Goal: Task Accomplishment & Management: Manage account settings

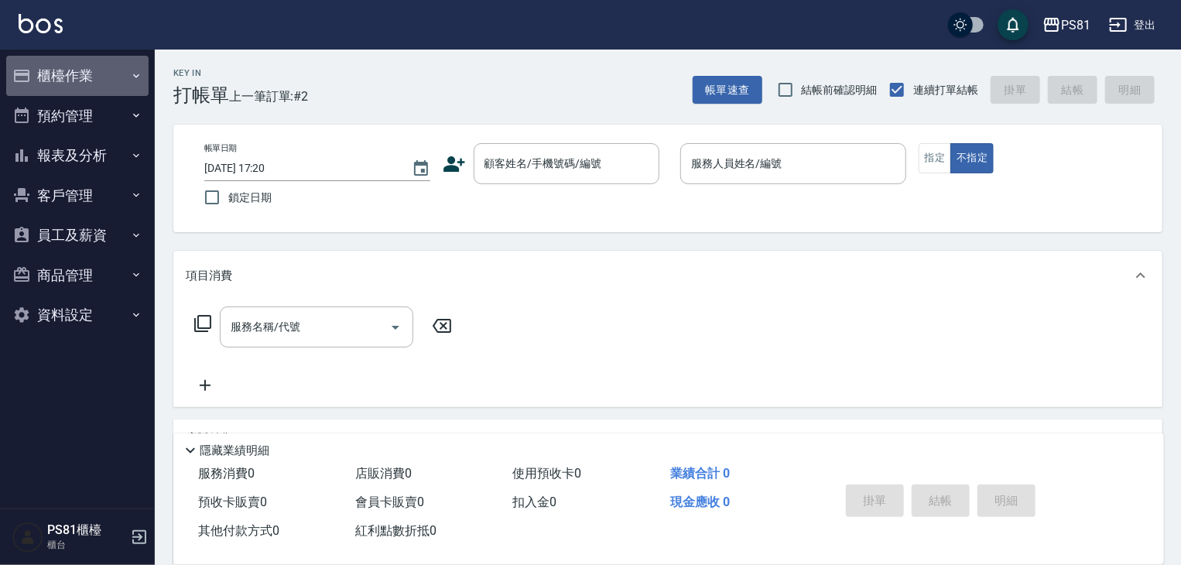
drag, startPoint x: 68, startPoint y: 69, endPoint x: 145, endPoint y: 193, distance: 146.6
click at [77, 80] on button "櫃檯作業" at bounding box center [77, 76] width 142 height 40
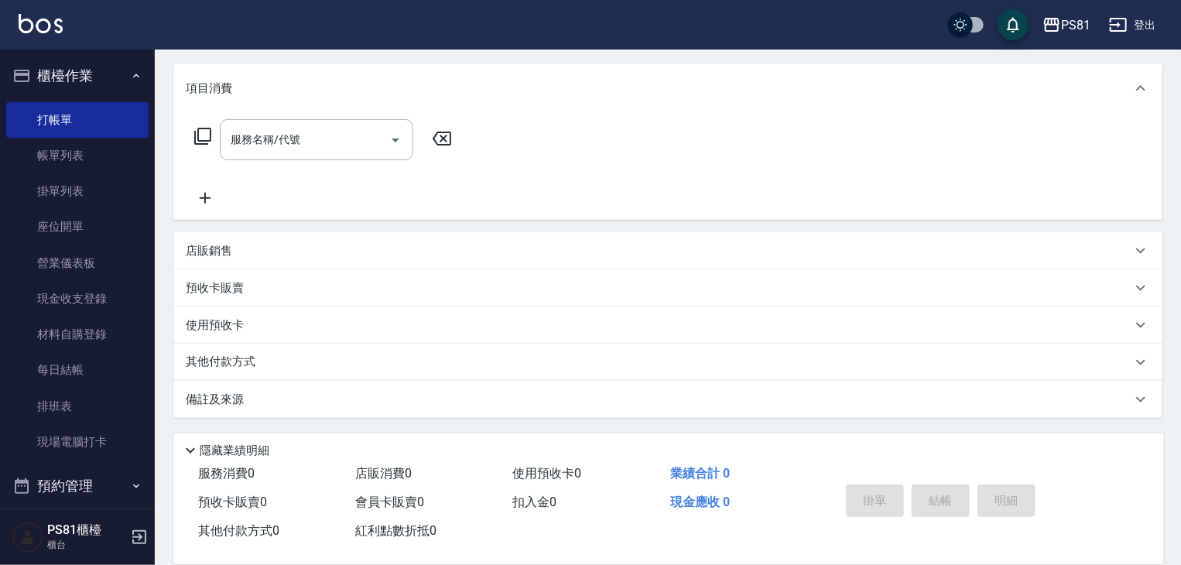
scroll to position [215, 0]
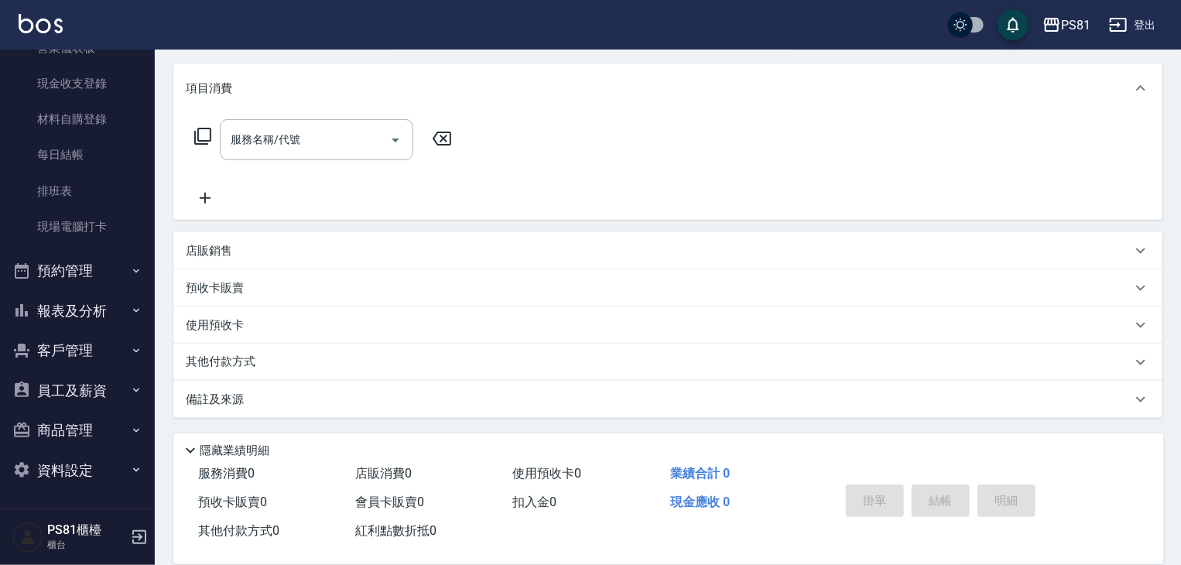
click at [118, 248] on ul "打帳單 帳單列表 掛單列表 座位開單 營業儀表板 現金收支登錄 材料自購登錄 每日結帳 排班表 現場電腦打卡" at bounding box center [77, 66] width 142 height 371
click at [118, 266] on button "預約管理" at bounding box center [77, 271] width 142 height 40
click at [108, 298] on button "報表及分析" at bounding box center [77, 311] width 142 height 40
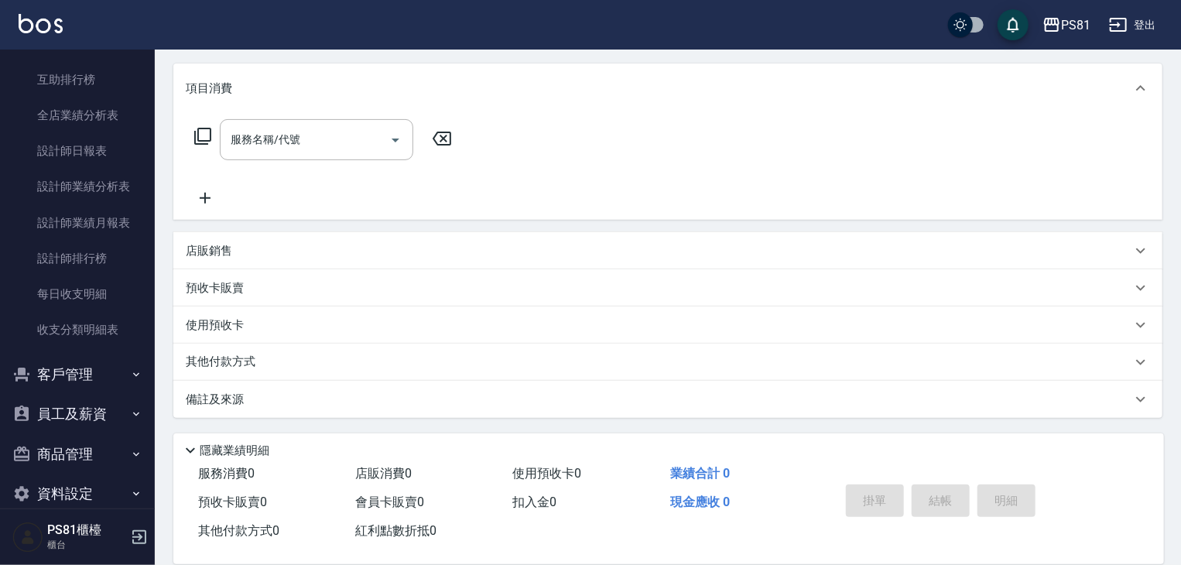
scroll to position [738, 0]
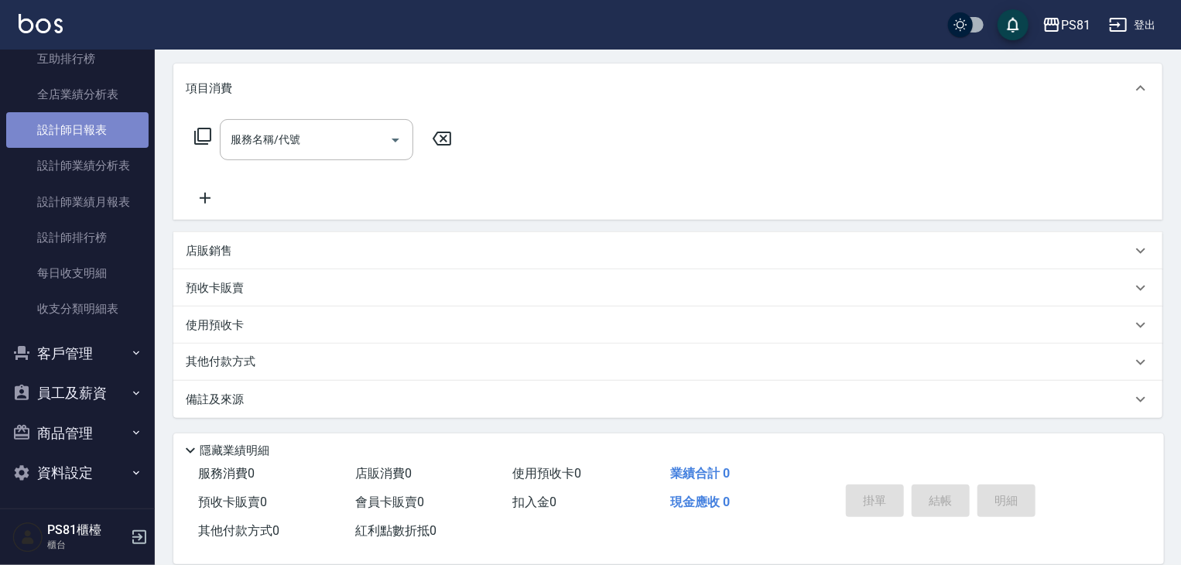
click at [90, 134] on link "設計師日報表" at bounding box center [77, 130] width 142 height 36
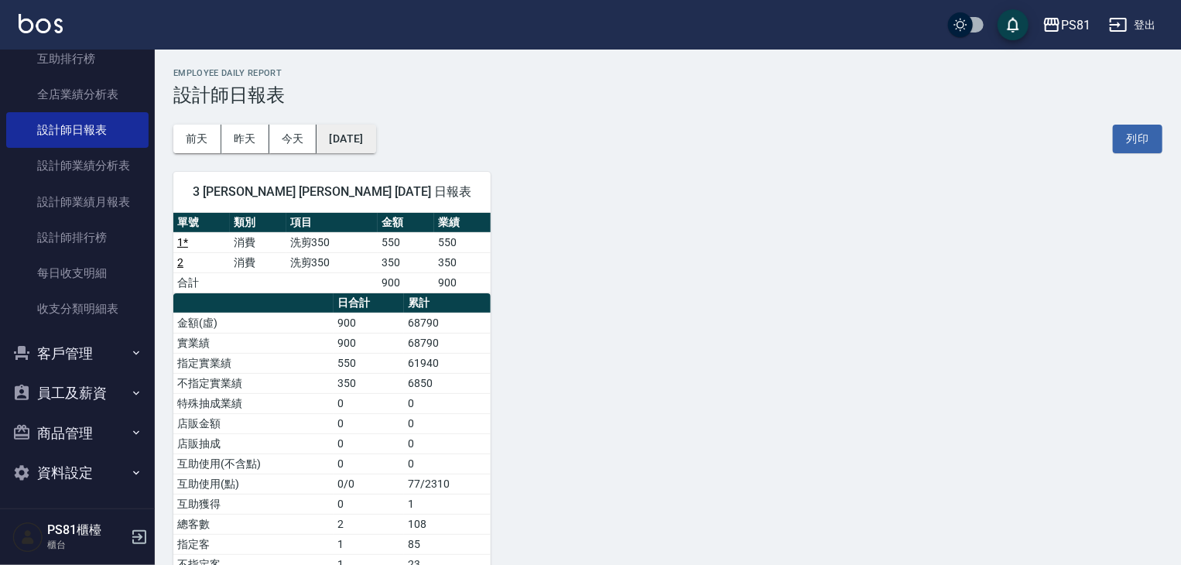
click at [367, 135] on button "2025/09/26" at bounding box center [345, 139] width 59 height 29
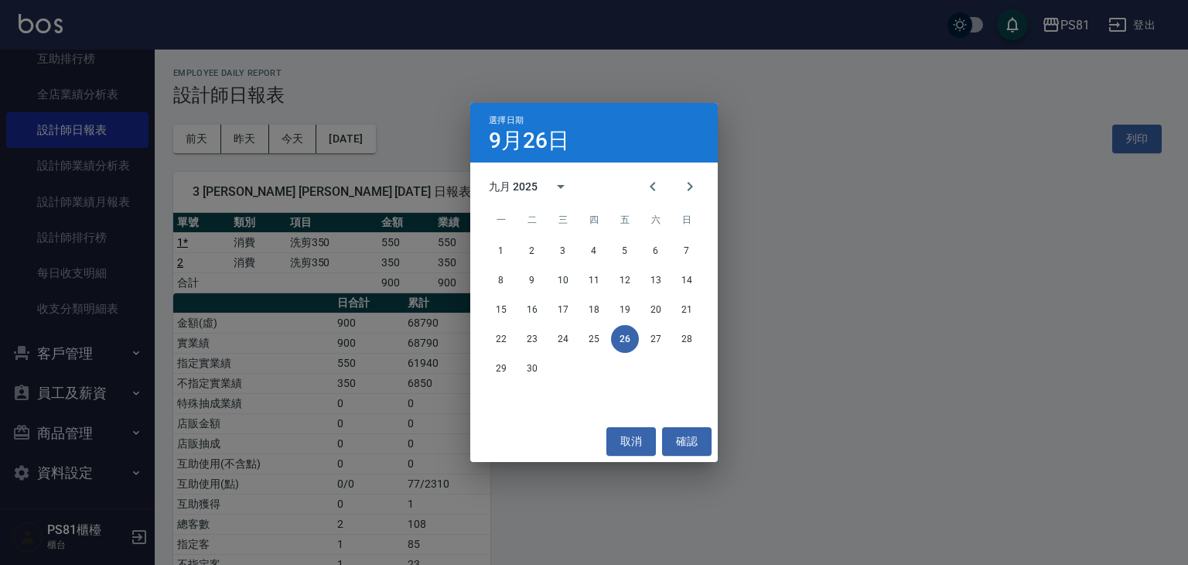
click at [518, 191] on div "九月 2025" at bounding box center [513, 187] width 49 height 16
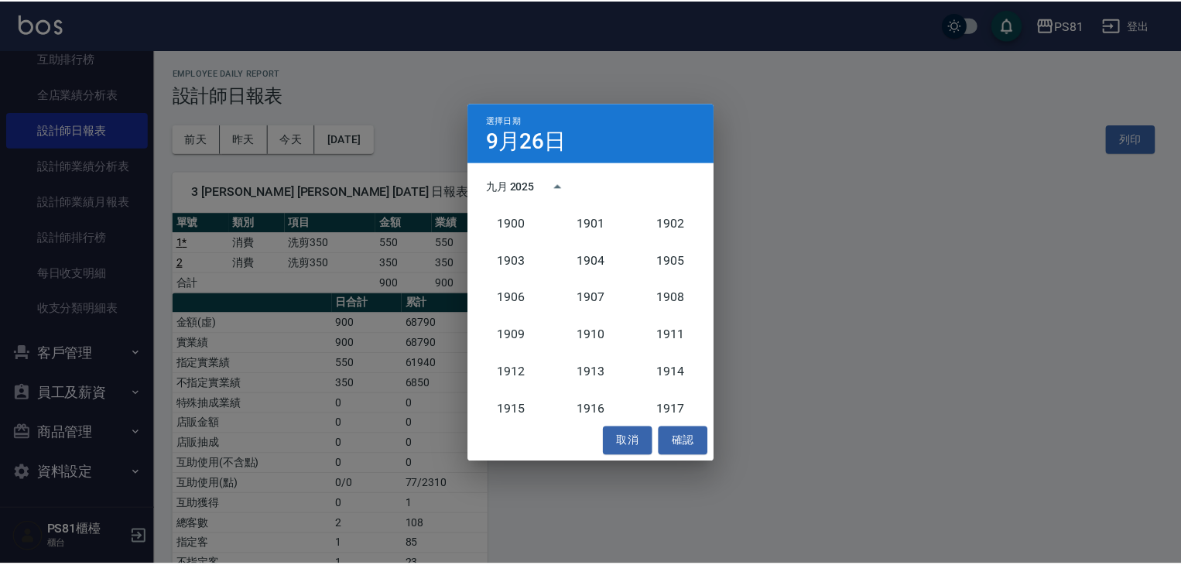
scroll to position [1433, 0]
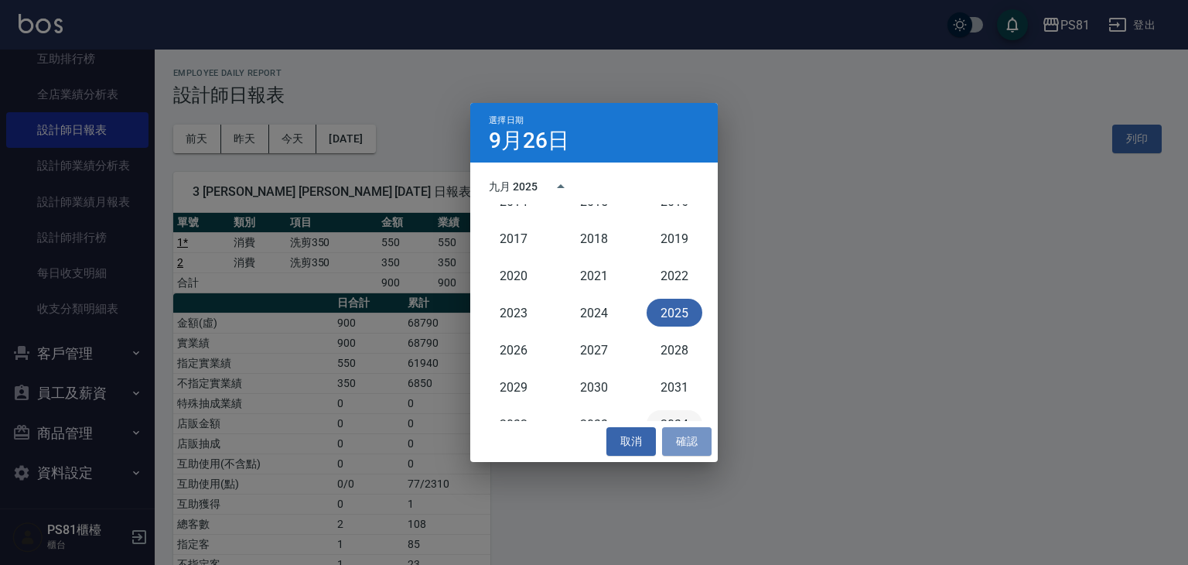
drag, startPoint x: 686, startPoint y: 440, endPoint x: 683, endPoint y: 411, distance: 29.6
click at [689, 439] on button "確認" at bounding box center [687, 441] width 50 height 29
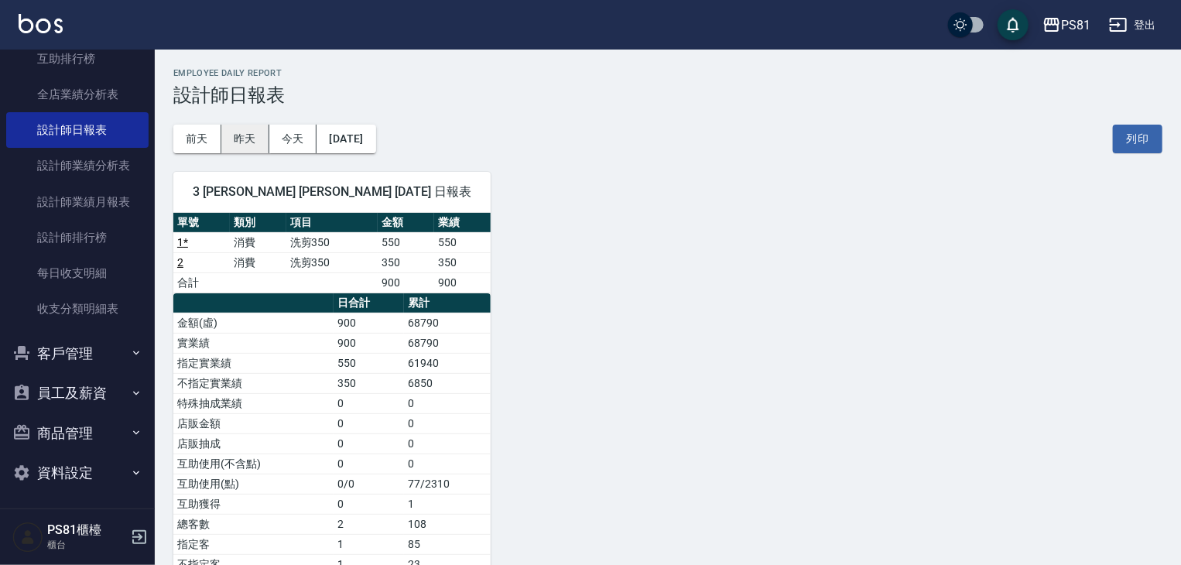
click at [245, 137] on button "昨天" at bounding box center [245, 139] width 48 height 29
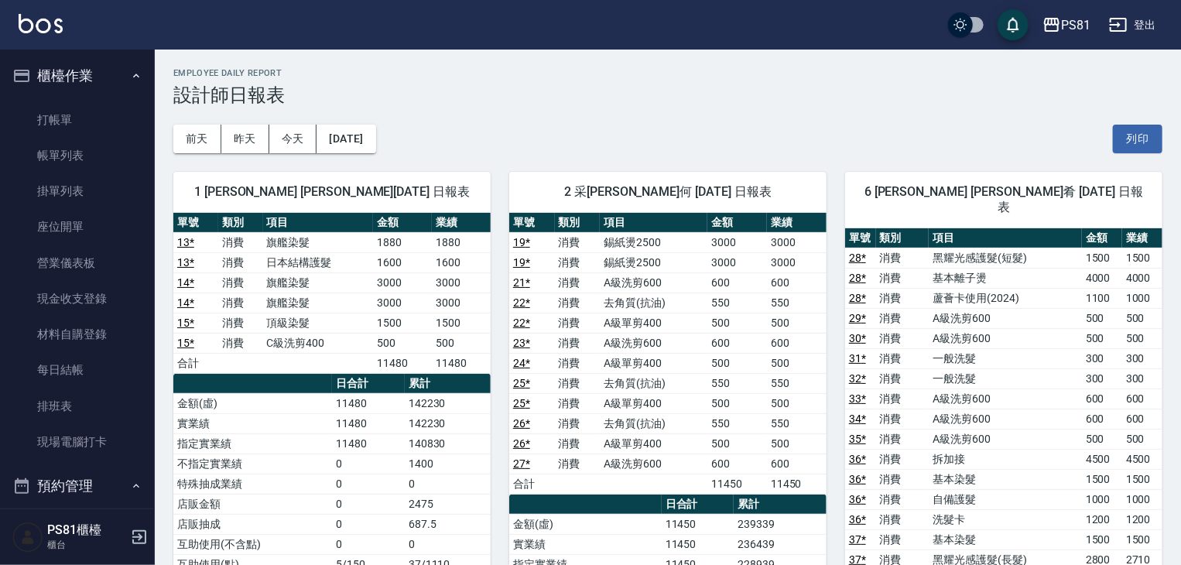
click at [96, 100] on ul "打帳單 帳單列表 掛單列表 座位開單 營業儀表板 現金收支登錄 材料自購登錄 每日結帳 排班表 現場電腦打卡" at bounding box center [77, 281] width 142 height 371
click at [96, 110] on link "打帳單" at bounding box center [77, 120] width 142 height 36
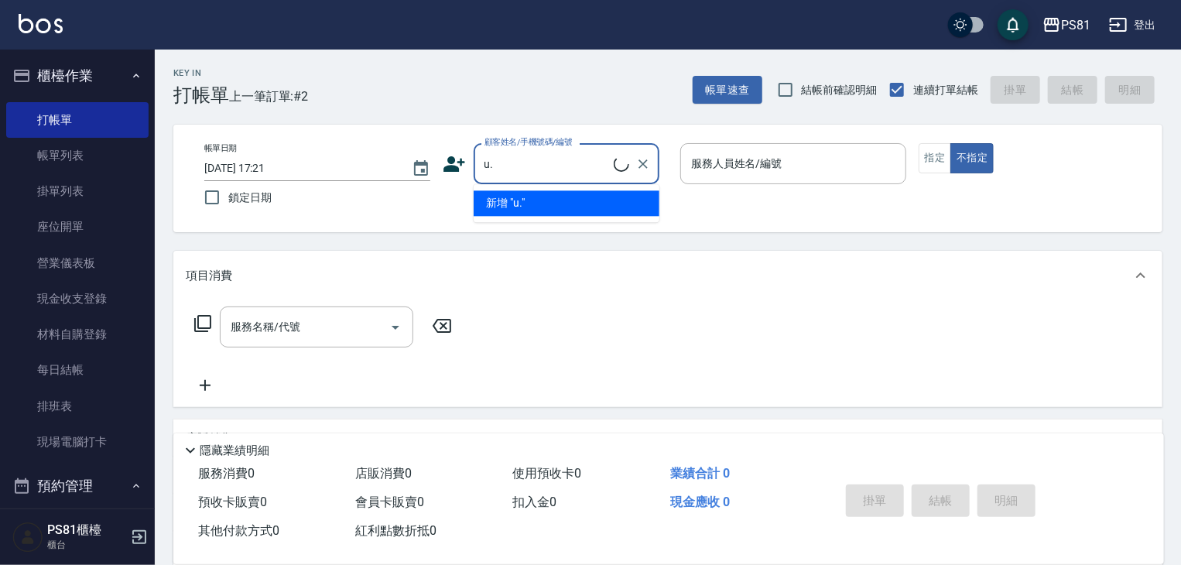
type input "u"
click at [495, 159] on input "佑銜" at bounding box center [554, 163] width 149 height 27
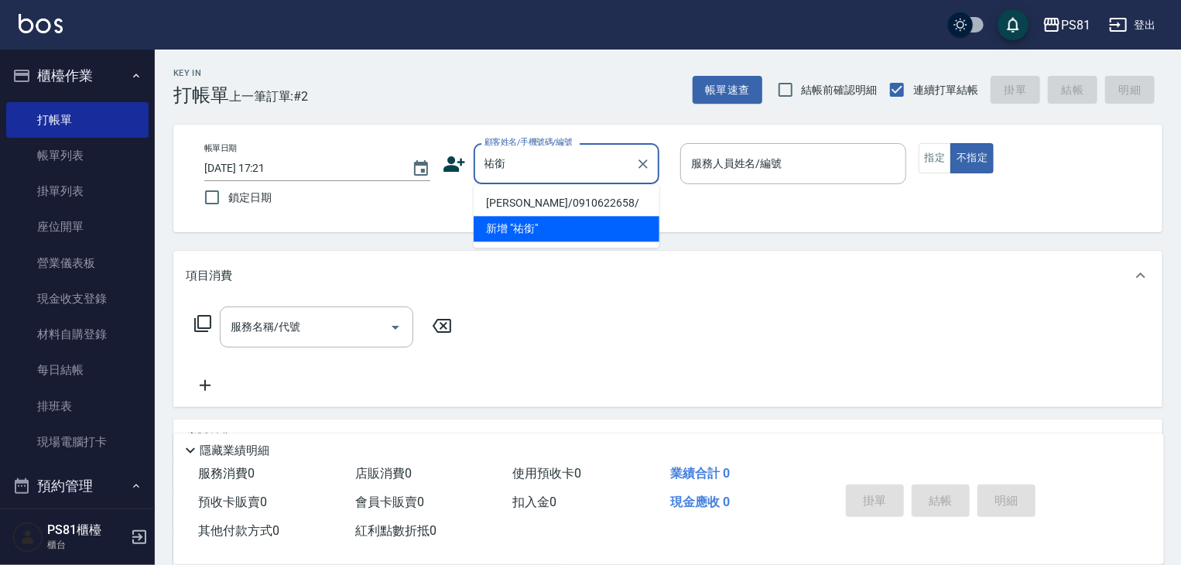
drag, startPoint x: 511, startPoint y: 186, endPoint x: 515, endPoint y: 198, distance: 12.0
click at [515, 198] on li "張祐銜/0910622658/" at bounding box center [567, 203] width 186 height 26
type input "張祐銜/0910622658/"
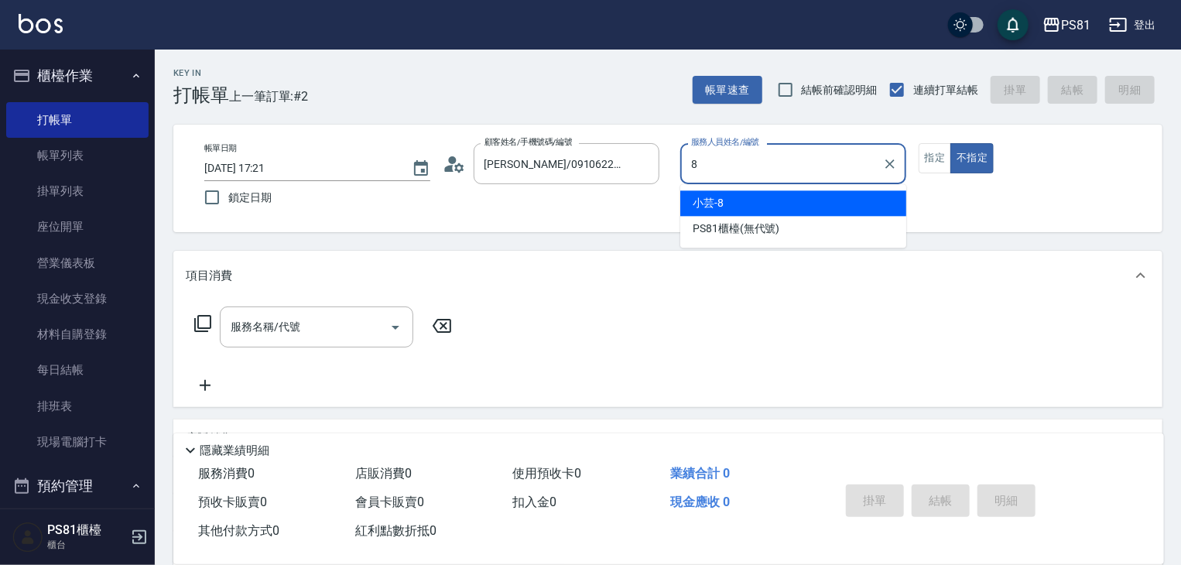
type input "小芸-8"
type button "false"
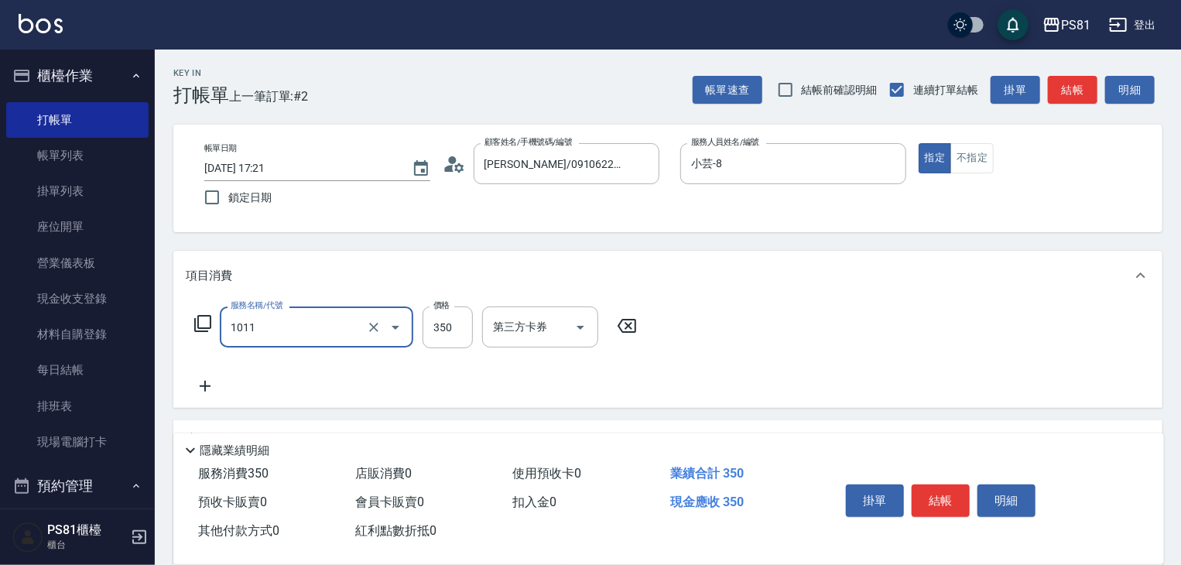
type input "B級單剪(1011)"
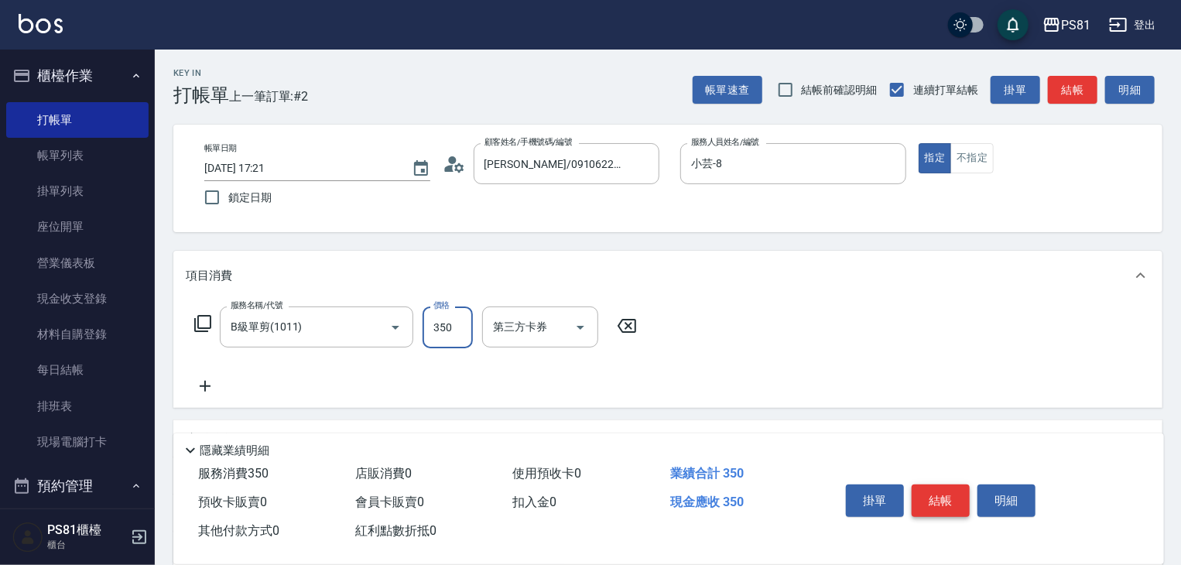
click at [955, 502] on button "結帳" at bounding box center [940, 500] width 58 height 32
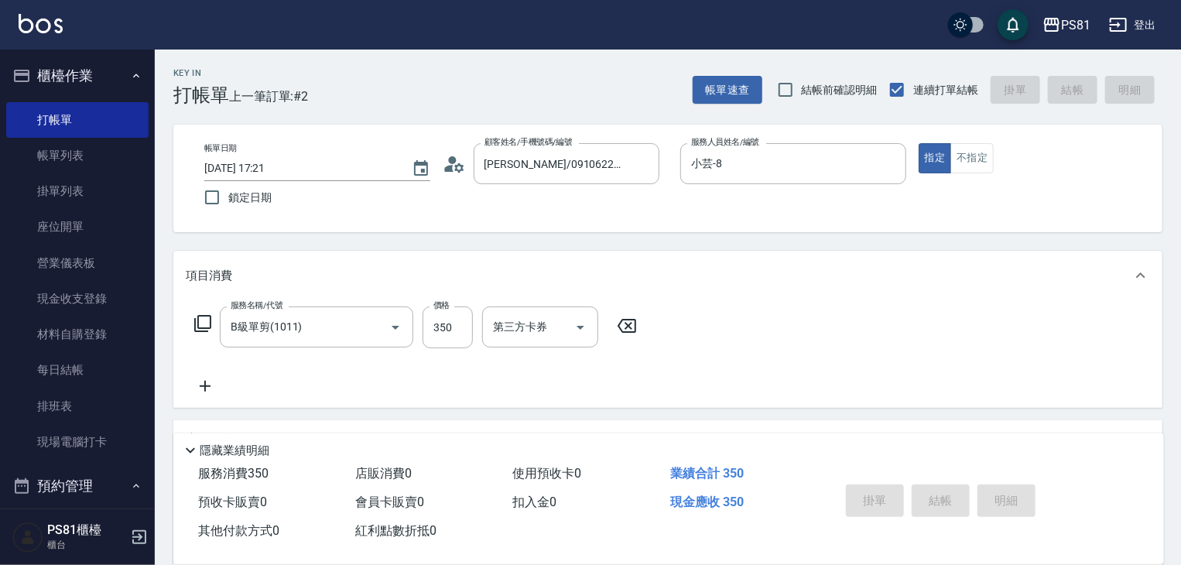
type input "2025/09/26 17:38"
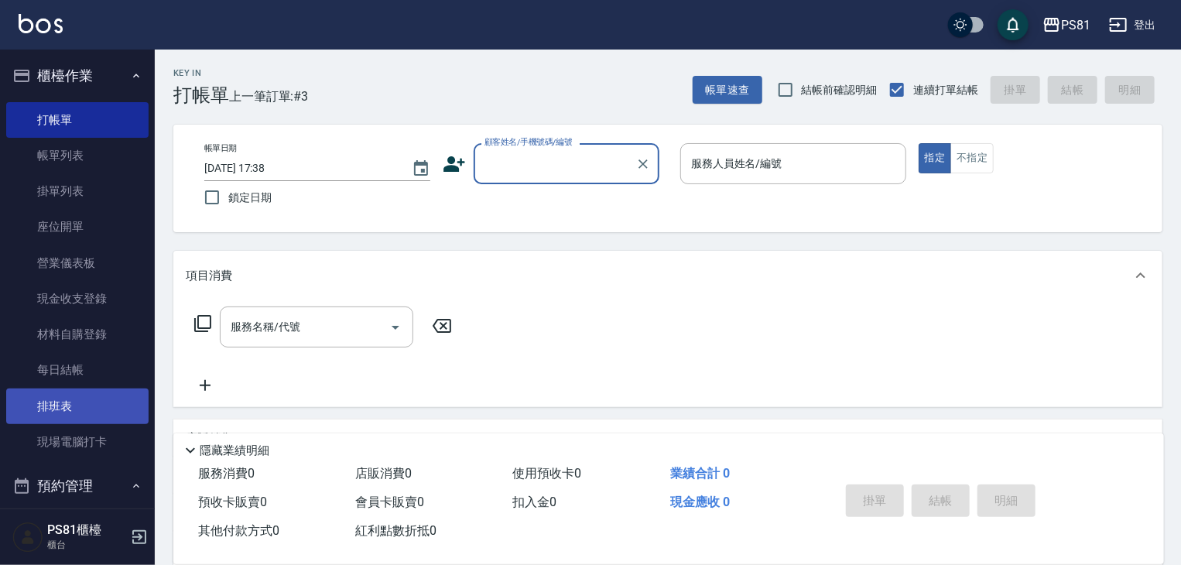
click at [94, 406] on link "排班表" at bounding box center [77, 406] width 142 height 36
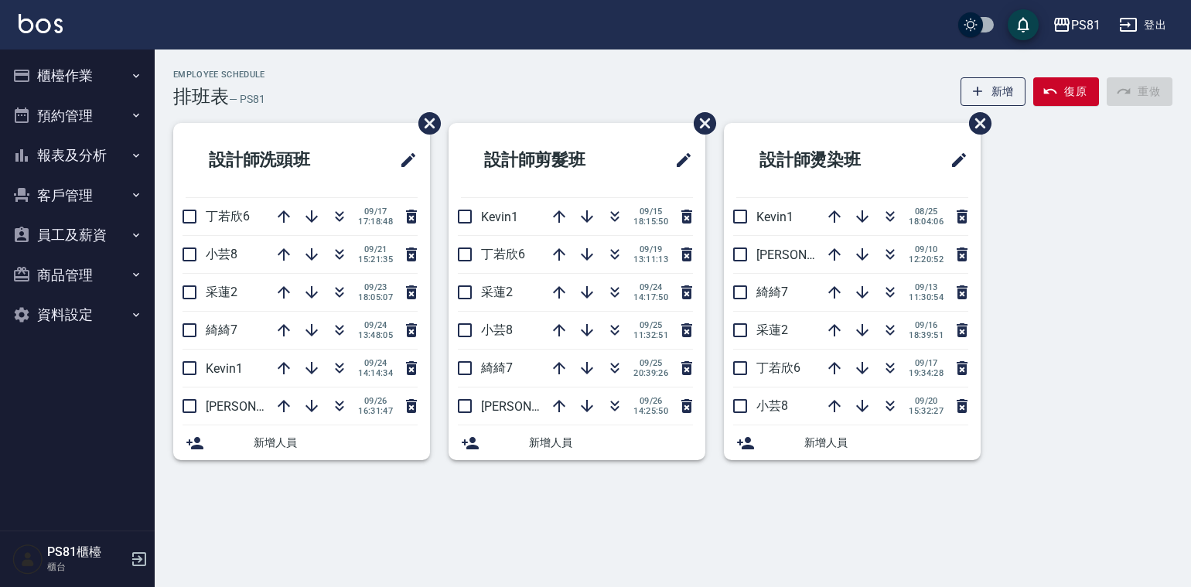
click at [111, 118] on button "預約管理" at bounding box center [77, 116] width 142 height 40
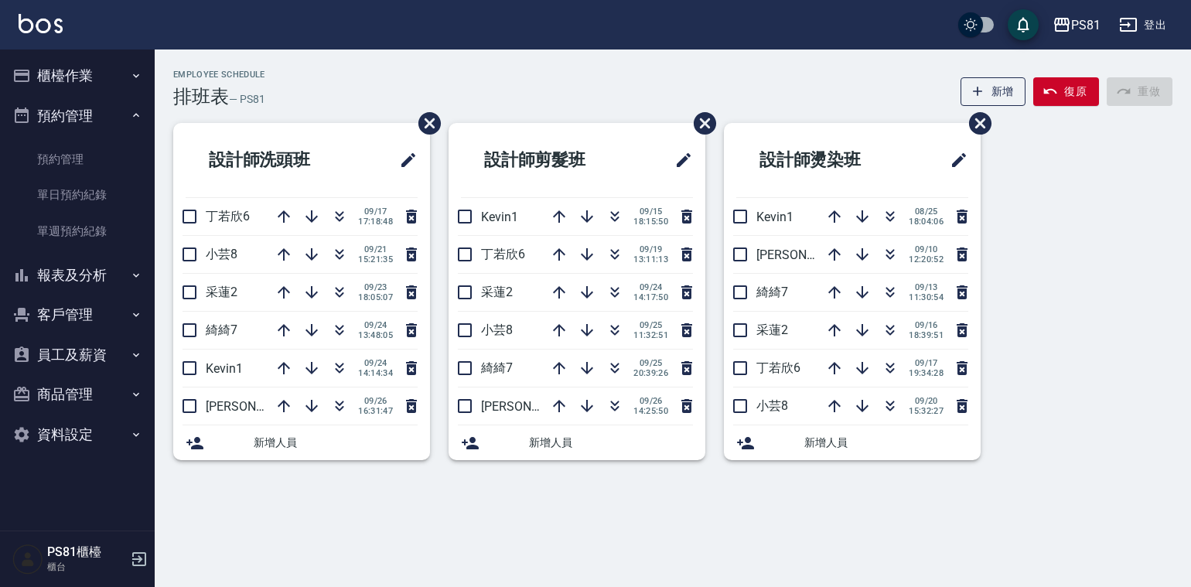
click at [108, 76] on button "櫃檯作業" at bounding box center [77, 76] width 142 height 40
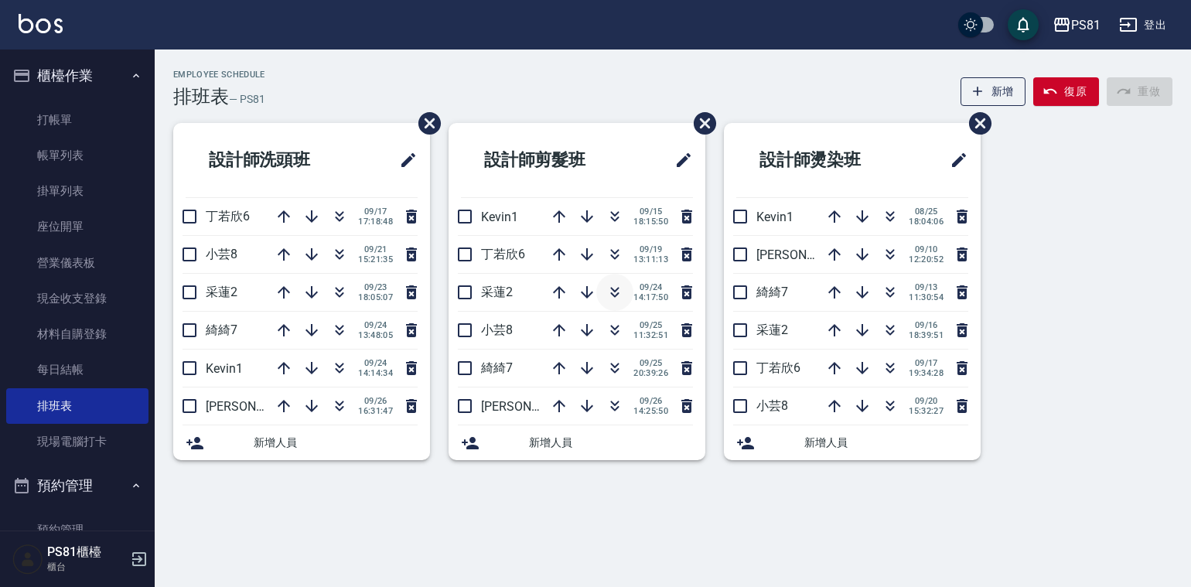
click at [613, 287] on icon "button" at bounding box center [615, 292] width 19 height 19
click at [608, 283] on icon "button" at bounding box center [615, 292] width 19 height 19
click at [616, 332] on icon "button" at bounding box center [615, 332] width 9 height 5
drag, startPoint x: 610, startPoint y: 275, endPoint x: 538, endPoint y: 474, distance: 211.9
click at [563, 299] on div "[DATE] 20:39:26" at bounding box center [619, 292] width 156 height 37
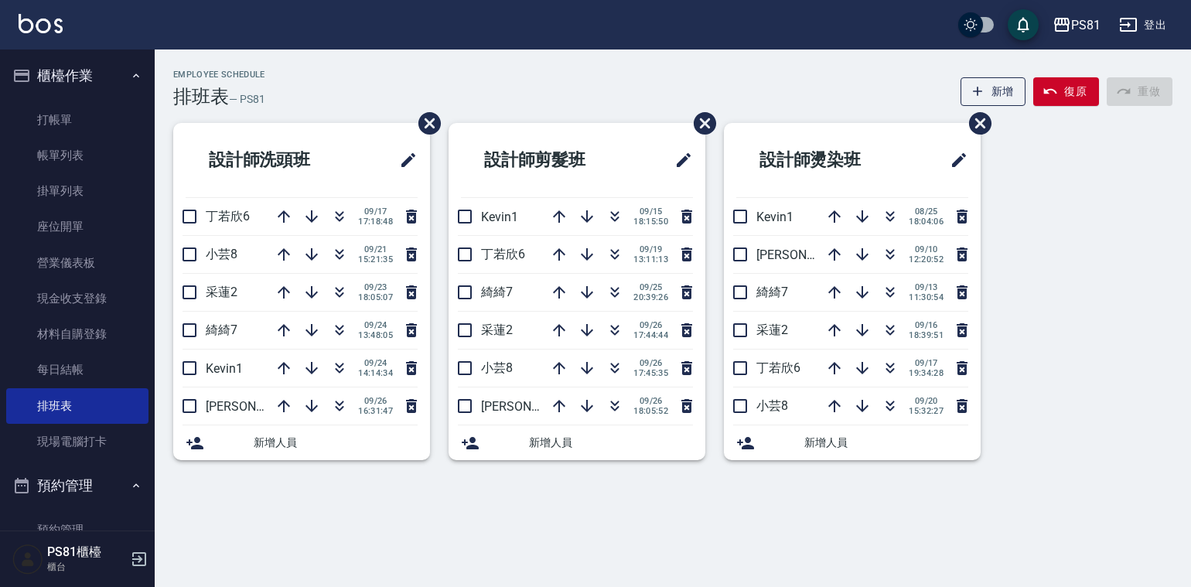
drag, startPoint x: 475, startPoint y: 340, endPoint x: 499, endPoint y: 363, distance: 32.8
click at [482, 351] on ul "設計師剪髮班 Kevin1 [DATE] 18:15:50 [PERSON_NAME]6 [DATE] 13:11:13 綺綺7 [DATE] 20:39:2…" at bounding box center [577, 291] width 257 height 337
drag, startPoint x: 545, startPoint y: 391, endPoint x: 559, endPoint y: 406, distance: 20.3
click at [548, 394] on ul "設計師剪髮班 Kevin1 [DATE] 18:15:50 [PERSON_NAME]6 [DATE] 13:11:13 綺綺7 [DATE] 20:39:2…" at bounding box center [577, 291] width 257 height 337
drag, startPoint x: 504, startPoint y: 458, endPoint x: 429, endPoint y: 436, distance: 78.3
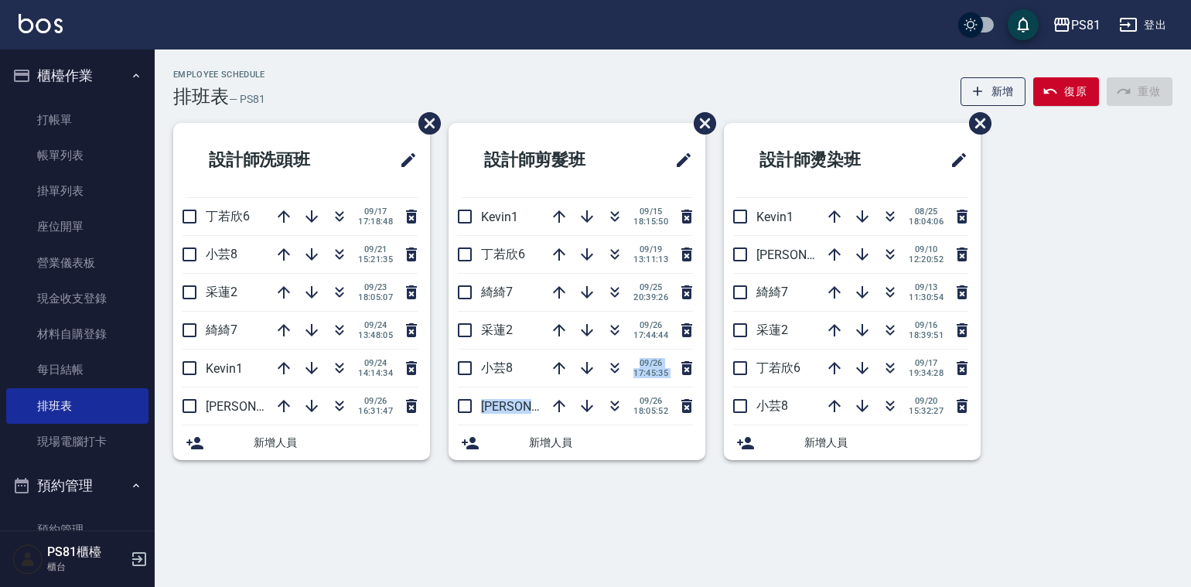
click at [443, 451] on div "設計師剪髮班 Kevin1 [DATE] 18:15:50 [PERSON_NAME]6 [DATE] 13:11:13 綺綺7 [DATE] 20:39:2…" at bounding box center [567, 301] width 275 height 356
drag, startPoint x: 437, startPoint y: 354, endPoint x: 450, endPoint y: 361, distance: 15.3
click at [450, 361] on div "設計師剪髮班 Kevin1 [DATE] 18:15:50 [PERSON_NAME]6 [DATE] 13:11:13 綺綺7 [DATE] 20:39:2…" at bounding box center [567, 301] width 275 height 356
drag, startPoint x: 447, startPoint y: 377, endPoint x: 423, endPoint y: 362, distance: 28.1
click at [430, 365] on div "設計師剪髮班 Kevin1 [DATE] 18:15:50 [PERSON_NAME]6 [DATE] 13:11:13 綺綺7 [DATE] 20:39:2…" at bounding box center [567, 301] width 275 height 356
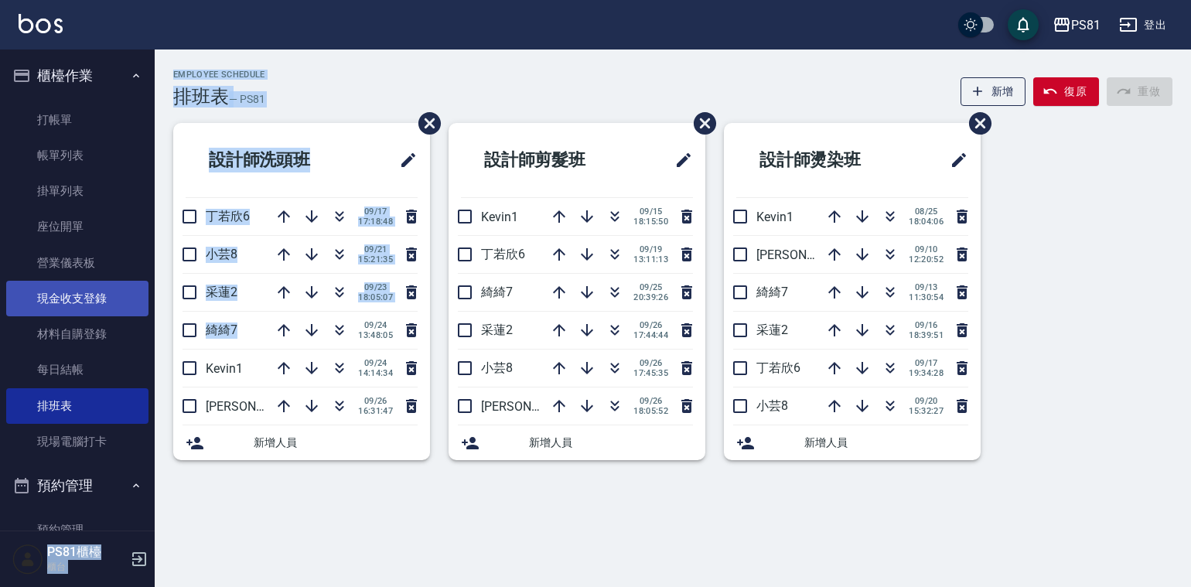
drag, startPoint x: 36, startPoint y: 290, endPoint x: 53, endPoint y: 289, distance: 16.3
click at [37, 285] on div "PS81 登出 櫃檯作業 打帳單 帳單列表 掛單列表 座位開單 營業儀表板 現金收支登錄 材料自購登錄 每日結帳 排班表 現場電腦打卡 預約管理 預約管理 單…" at bounding box center [595, 293] width 1191 height 587
click at [52, 290] on link "現金收支登錄" at bounding box center [77, 299] width 142 height 36
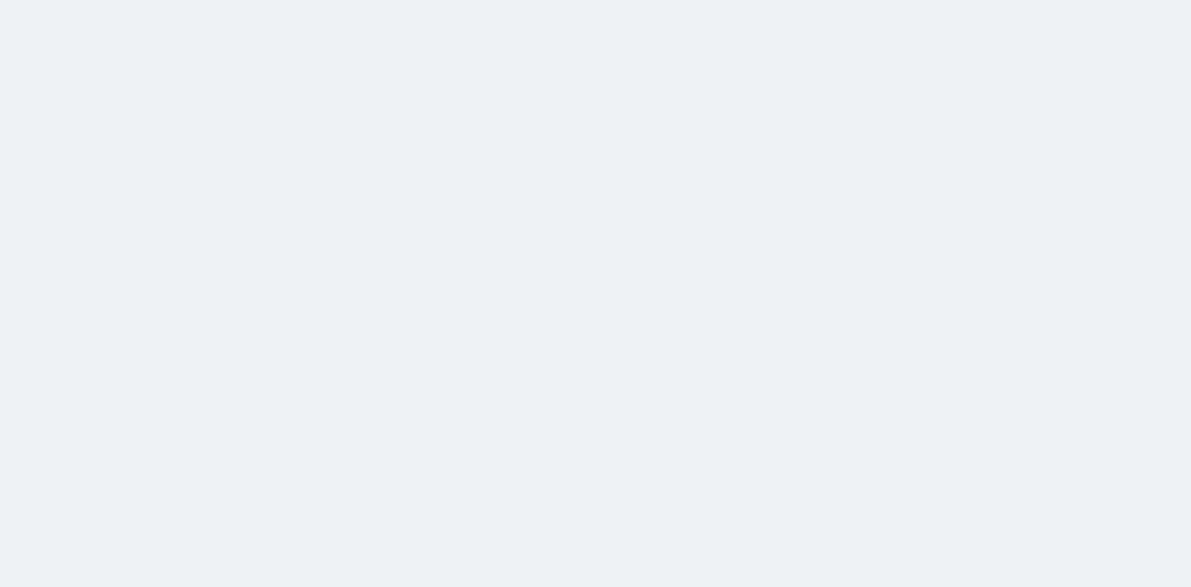
click at [58, 0] on html at bounding box center [595, 0] width 1191 height 0
